Goal: Use online tool/utility: Utilize a website feature to perform a specific function

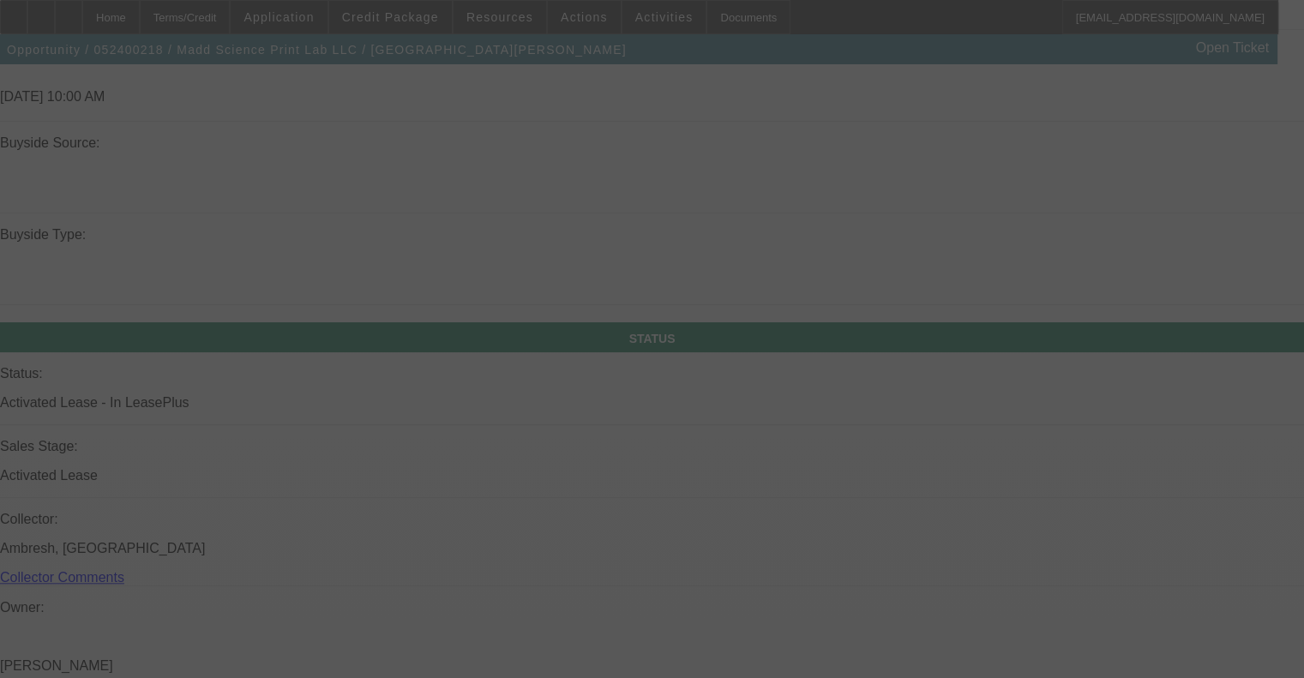
scroll to position [1870, 0]
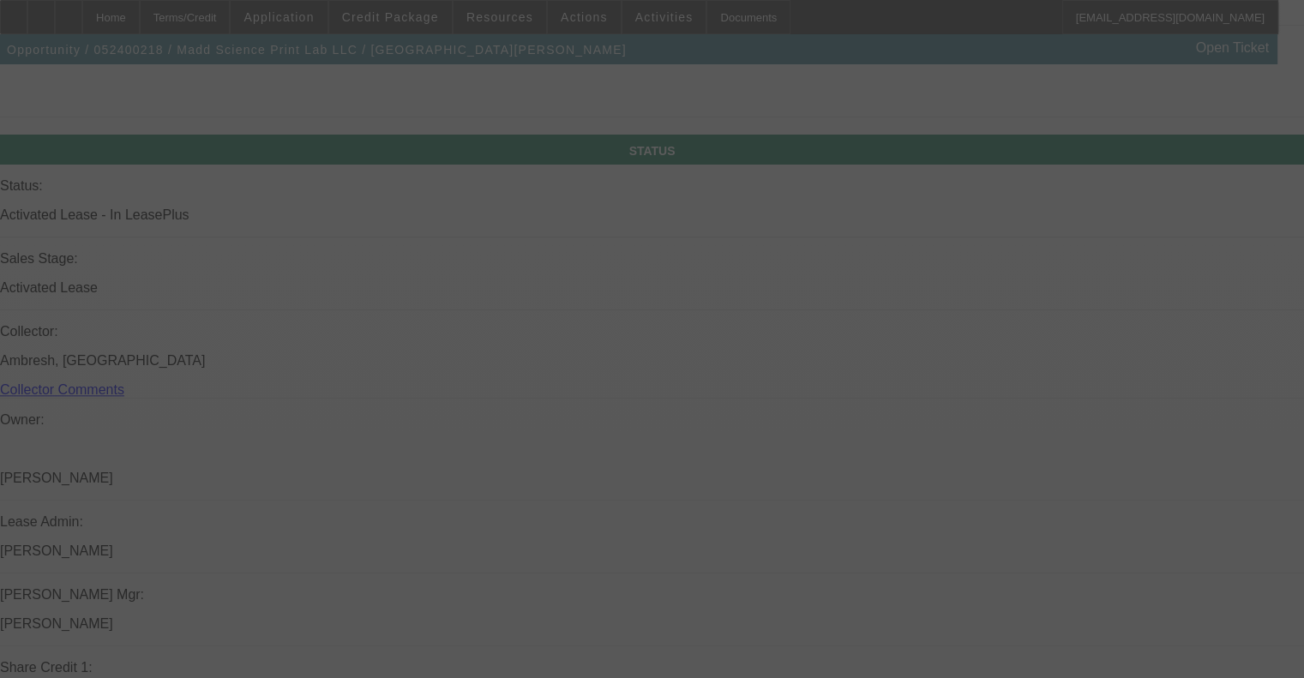
select select "0"
select select "2"
select select "0"
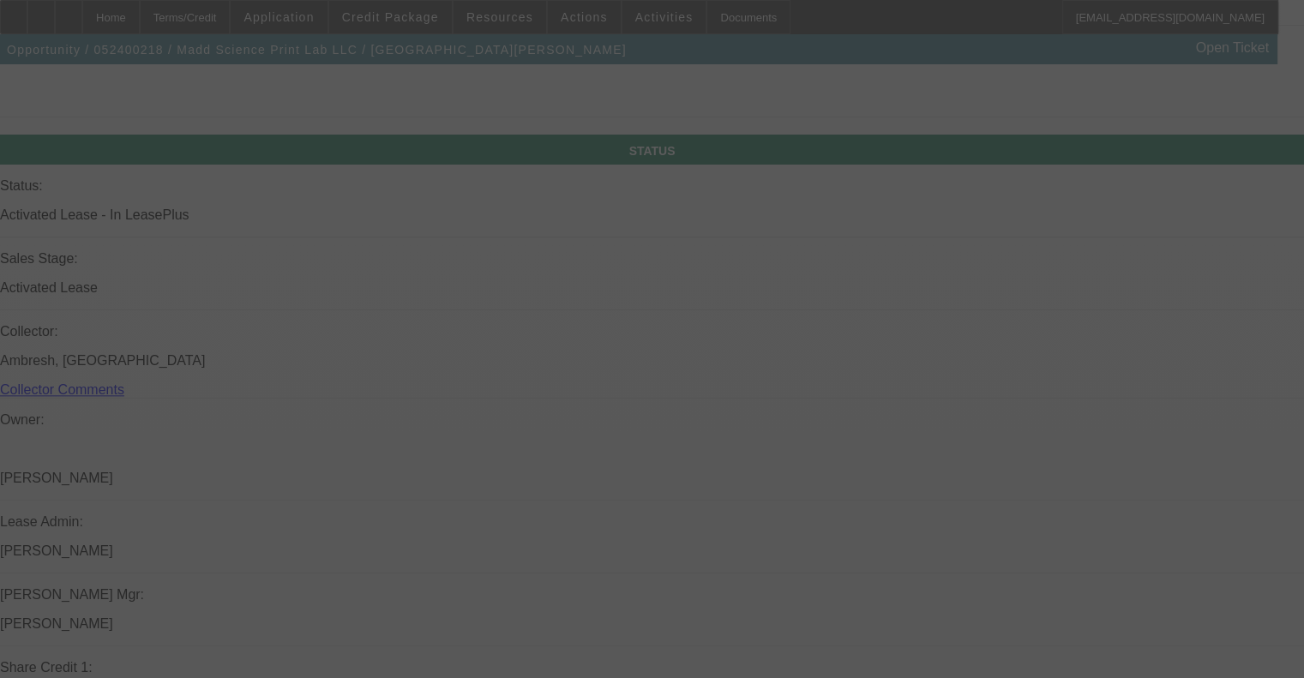
select select "0"
select select "2"
select select "0"
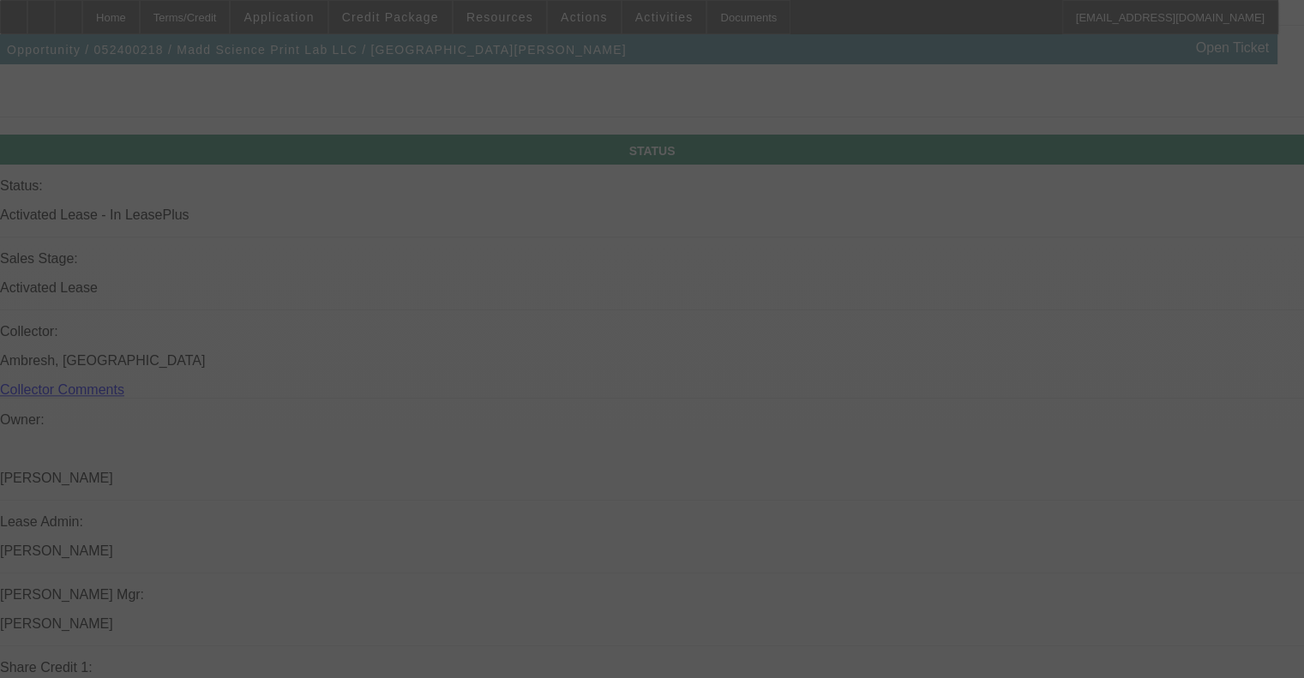
select select "0"
select select "2"
select select "0"
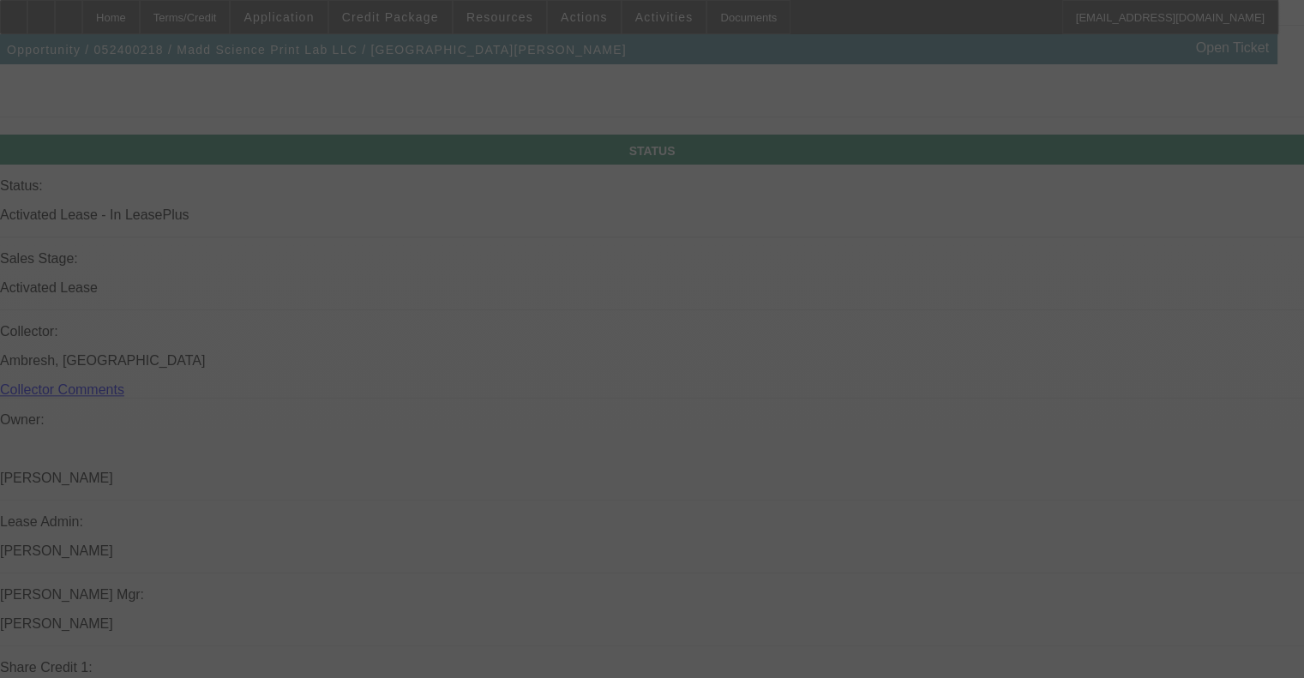
select select "2"
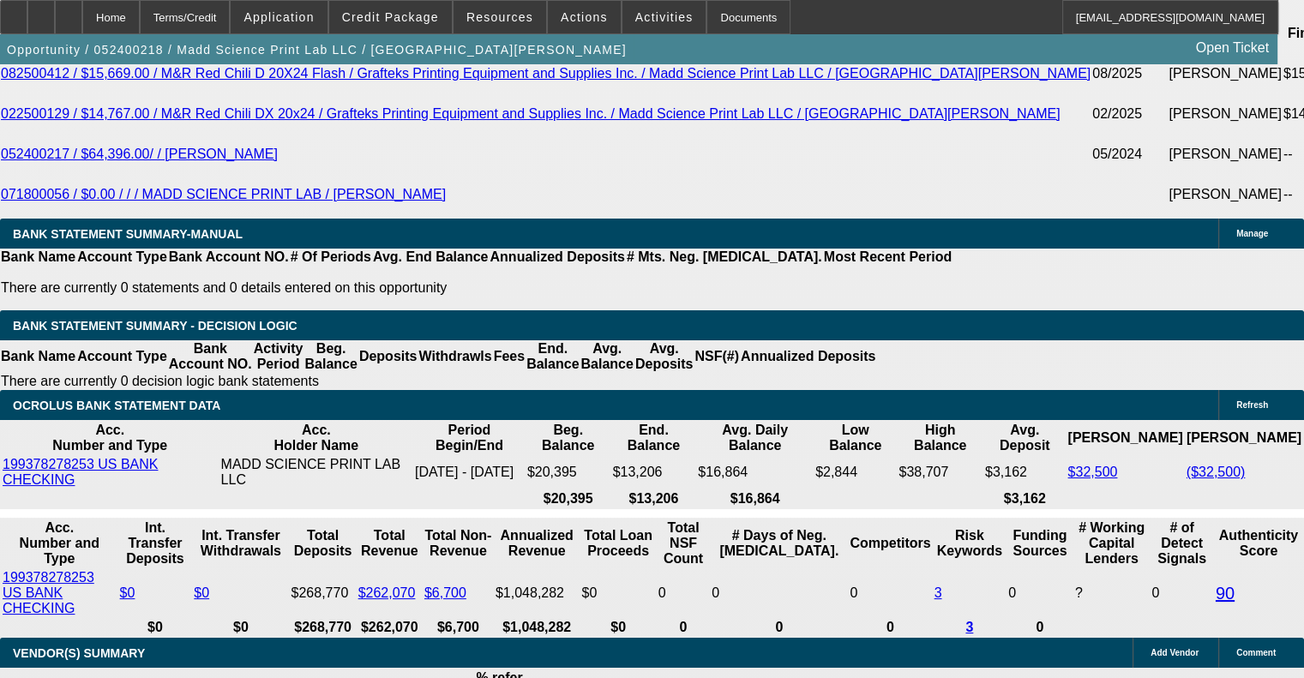
scroll to position [3242, 0]
